Goal: Information Seeking & Learning: Find specific page/section

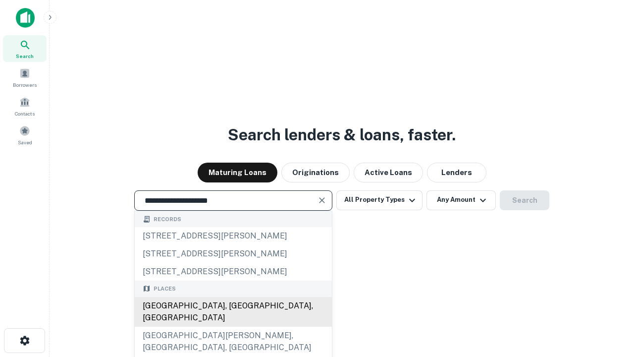
click at [233, 326] on div "Santa Monica, CA, USA" at bounding box center [233, 312] width 197 height 30
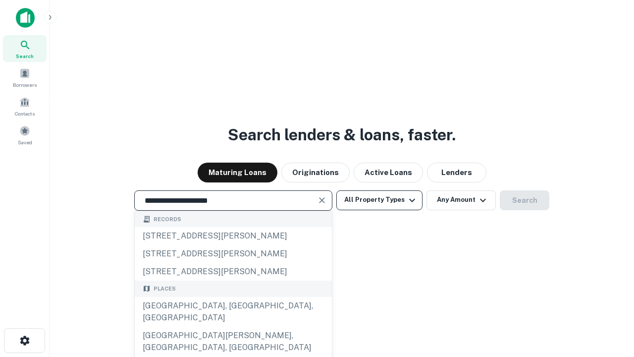
type input "**********"
click at [379, 200] on button "All Property Types" at bounding box center [379, 200] width 86 height 20
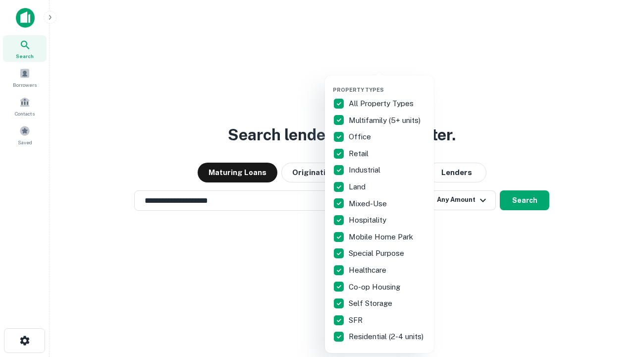
click at [387, 83] on button "button" at bounding box center [387, 83] width 109 height 0
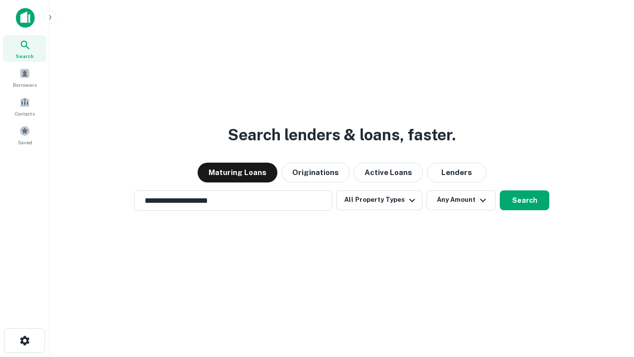
scroll to position [15, 0]
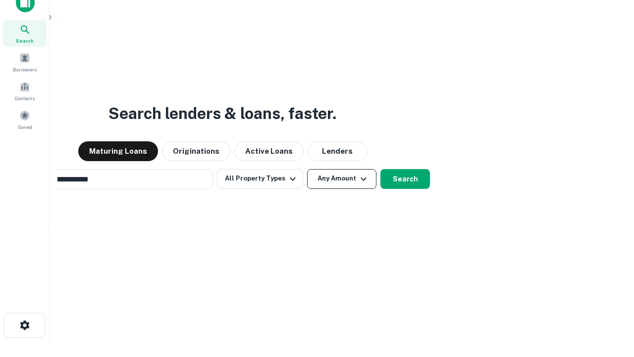
click at [307, 169] on button "Any Amount" at bounding box center [341, 179] width 69 height 20
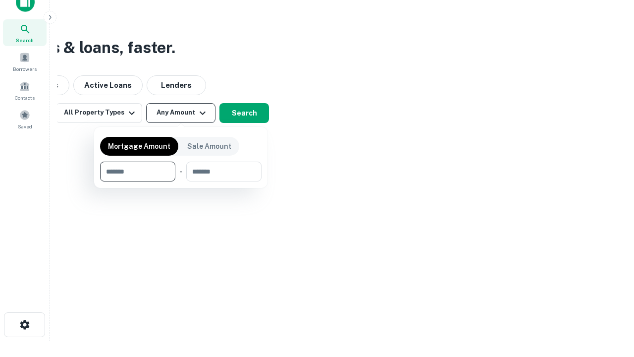
type input "*******"
click at [181, 181] on button "button" at bounding box center [180, 181] width 161 height 0
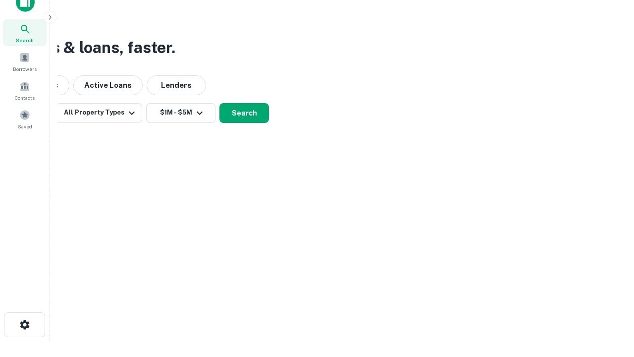
scroll to position [15, 0]
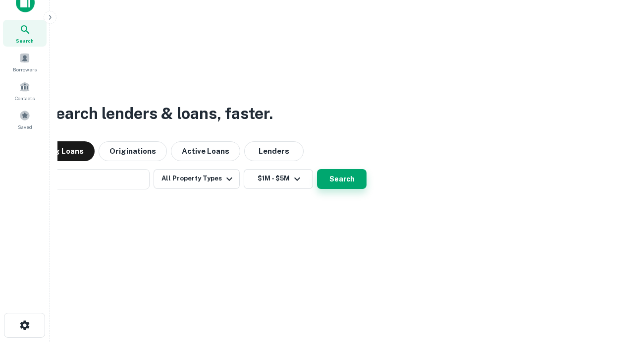
click at [317, 169] on button "Search" at bounding box center [342, 179] width 50 height 20
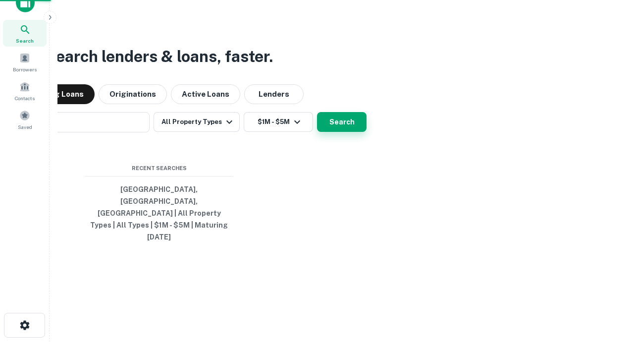
scroll to position [16, 0]
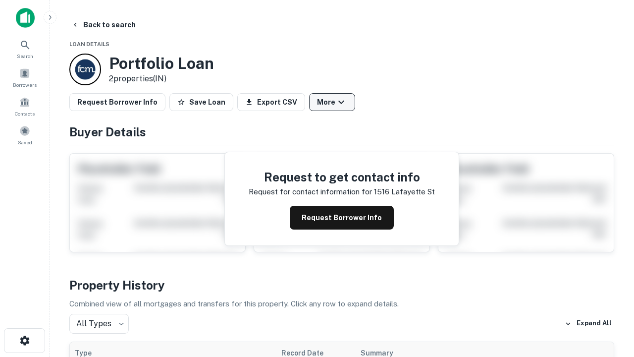
click at [332, 102] on button "More" at bounding box center [332, 102] width 46 height 18
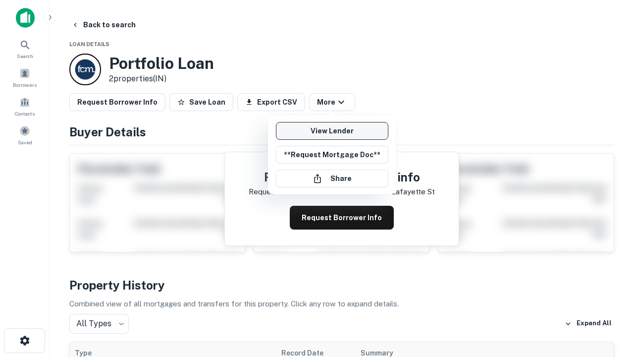
click at [332, 131] on link "View Lender" at bounding box center [332, 131] width 112 height 18
